Goal: Task Accomplishment & Management: Manage account settings

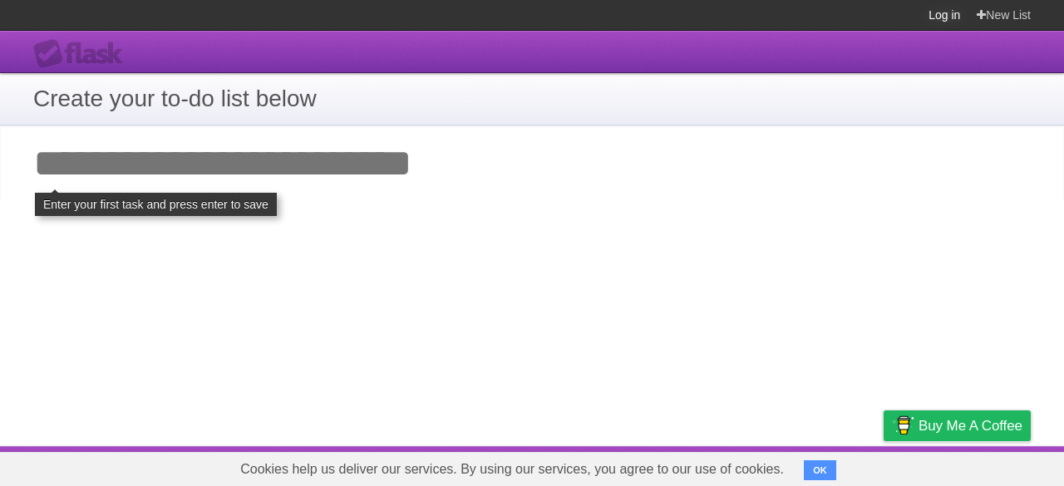
click at [936, 13] on link "Log in" at bounding box center [945, 15] width 32 height 30
click at [937, 12] on link "Log in" at bounding box center [945, 15] width 32 height 30
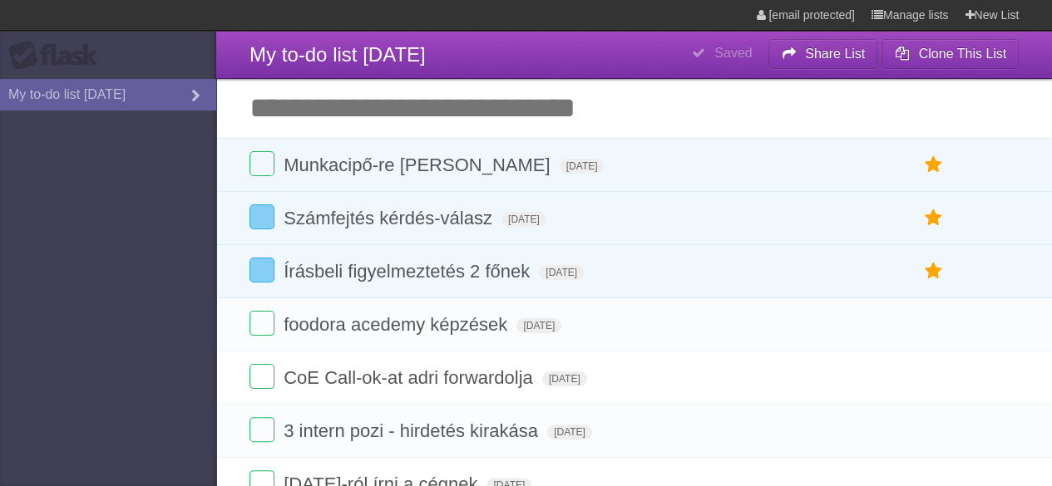
type span "[DATE]"
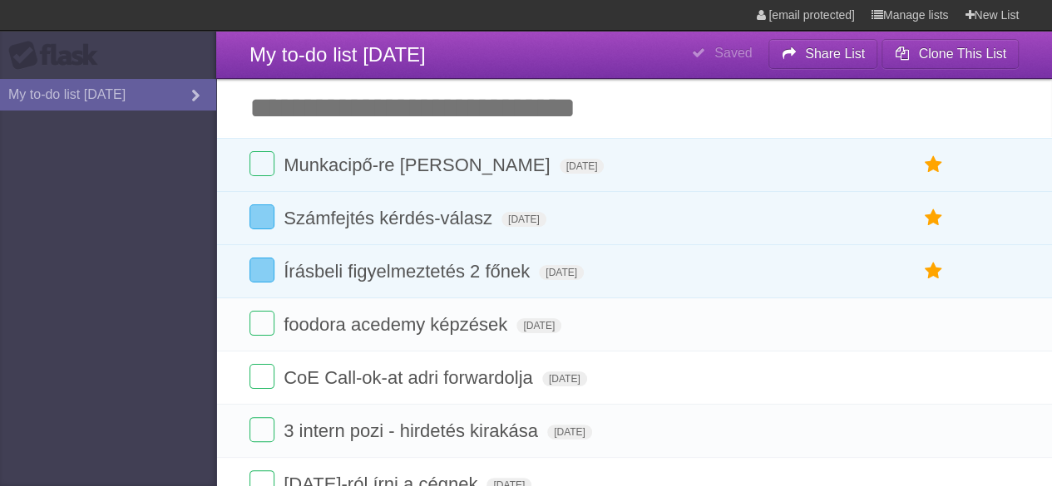
type span "[DATE]"
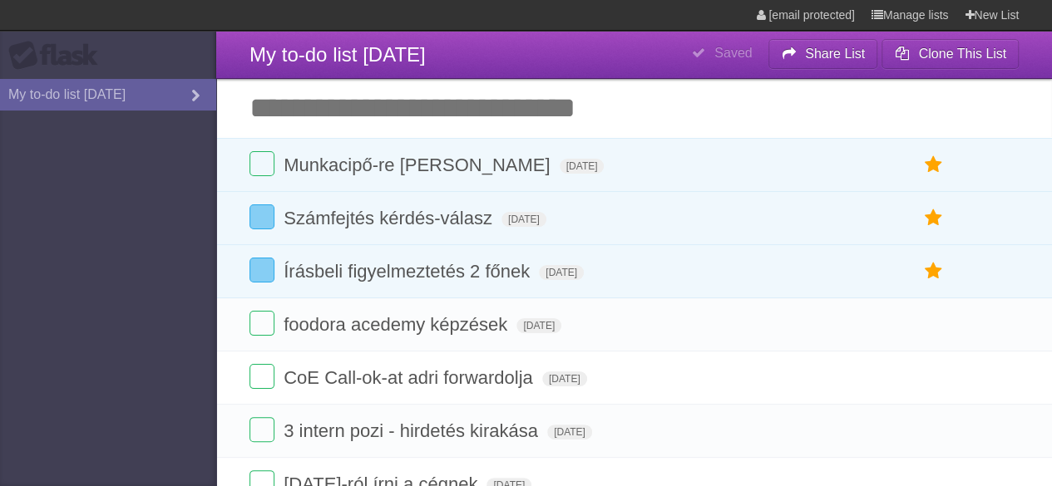
type span "[DATE]"
click at [263, 276] on label at bounding box center [261, 270] width 25 height 25
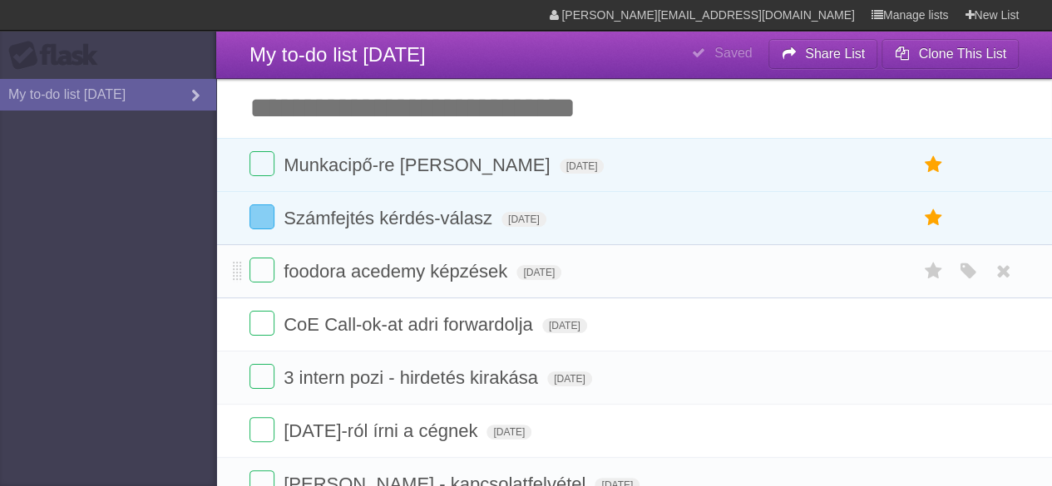
scroll to position [475, 0]
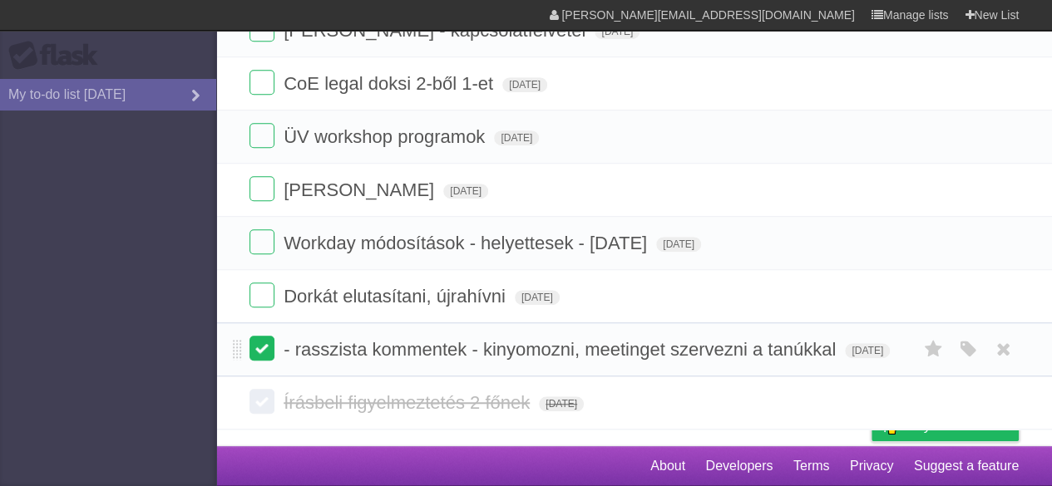
click at [253, 336] on label at bounding box center [261, 348] width 25 height 25
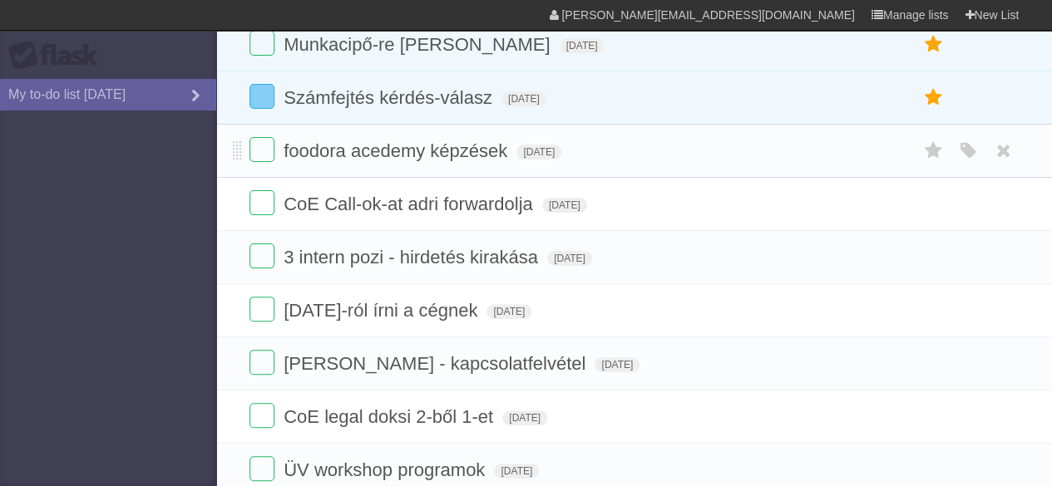
scroll to position [0, 0]
